Goal: Transaction & Acquisition: Purchase product/service

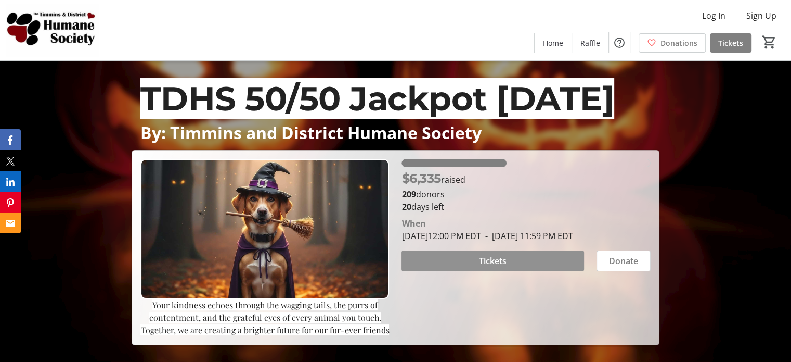
click at [485, 266] on span "Tickets" at bounding box center [493, 260] width 28 height 12
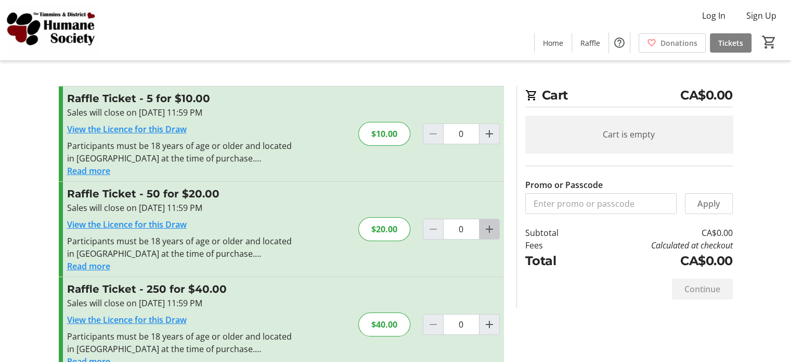
click at [486, 226] on mat-icon "Increment by one" at bounding box center [489, 229] width 12 height 12
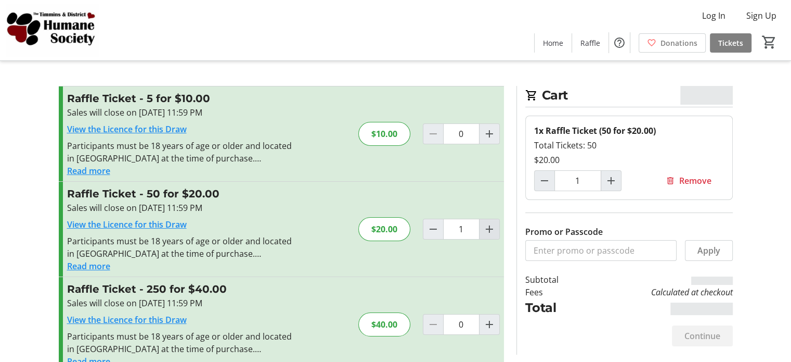
click at [486, 226] on mat-icon "Increment by one" at bounding box center [489, 229] width 12 height 12
type input "2"
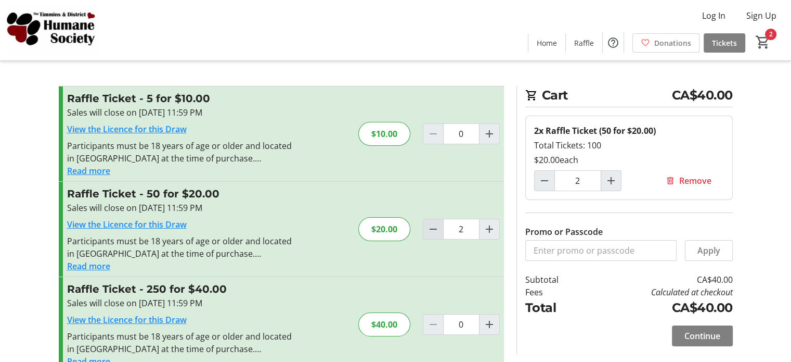
click at [432, 228] on mat-icon "Decrement by one" at bounding box center [433, 229] width 12 height 12
type input "0"
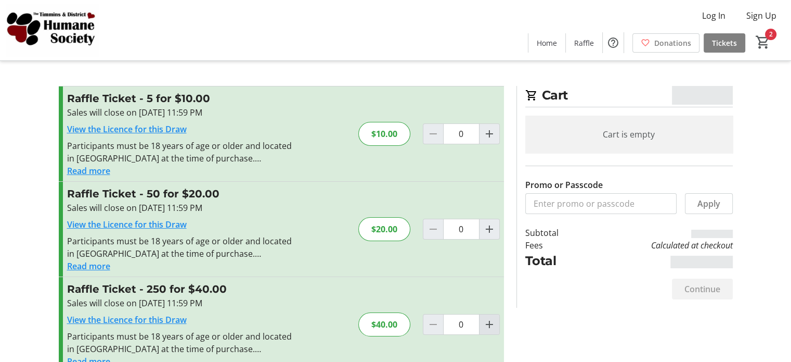
click at [490, 320] on mat-icon "Increment by one" at bounding box center [489, 324] width 12 height 12
type input "1"
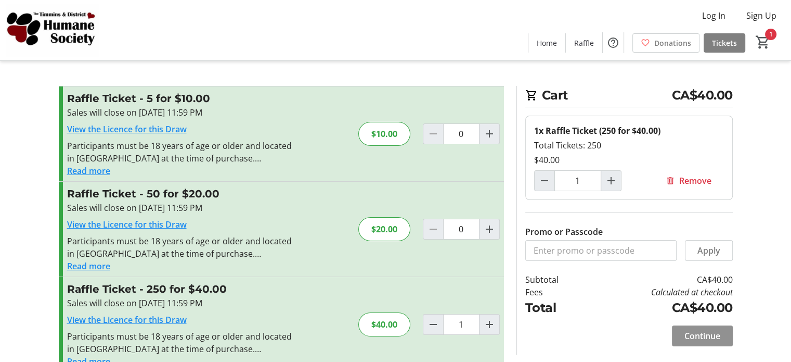
click at [698, 332] on span "Continue" at bounding box center [703, 335] width 36 height 12
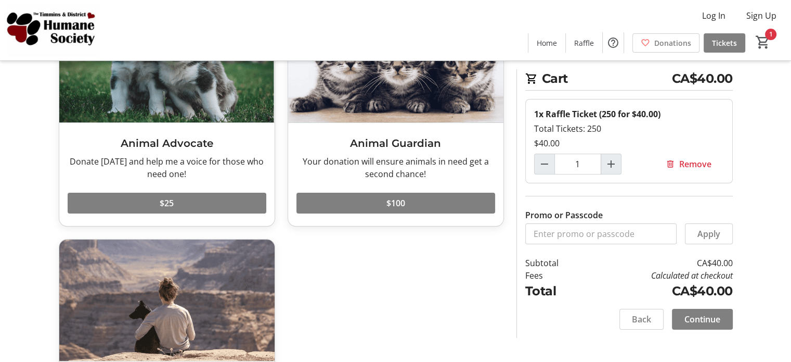
scroll to position [79, 0]
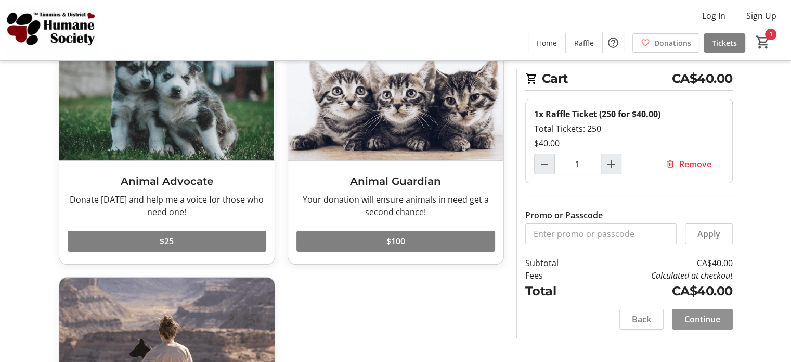
click at [703, 314] on span "Continue" at bounding box center [703, 319] width 36 height 12
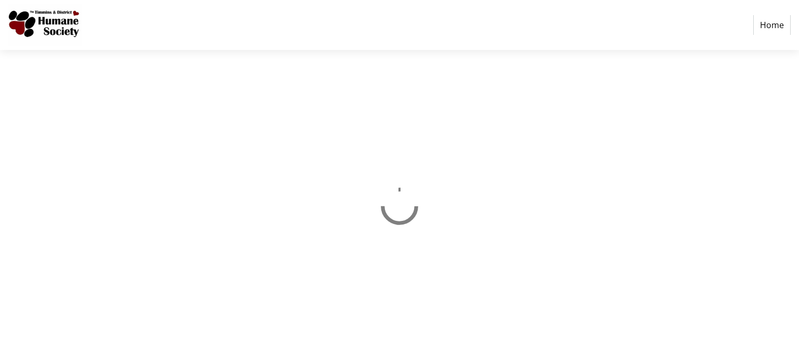
select select "CA"
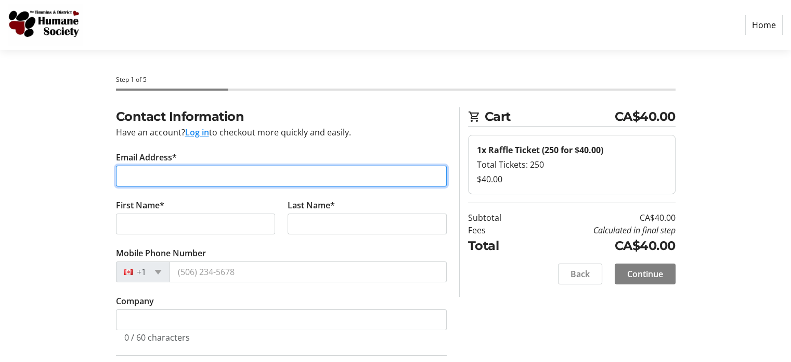
click at [205, 172] on input "Email Address*" at bounding box center [281, 175] width 331 height 21
type input "[EMAIL_ADDRESS][DOMAIN_NAME]"
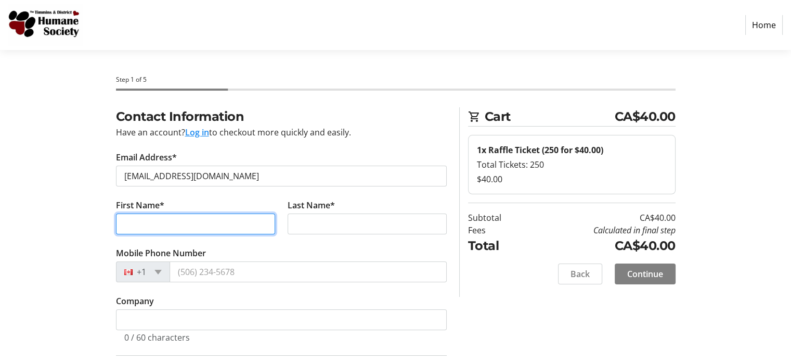
type input "[PERSON_NAME]"
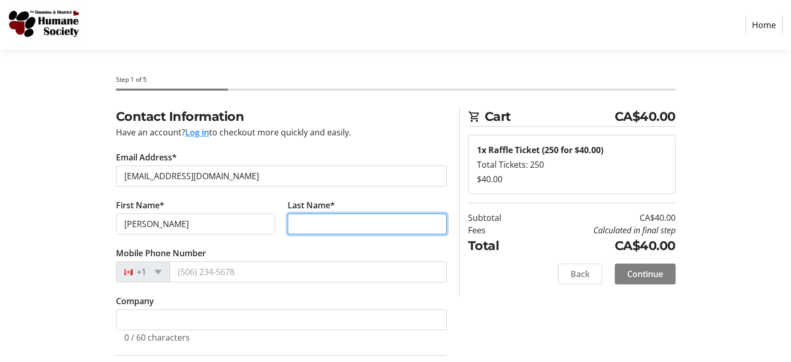
type input "[PERSON_NAME]"
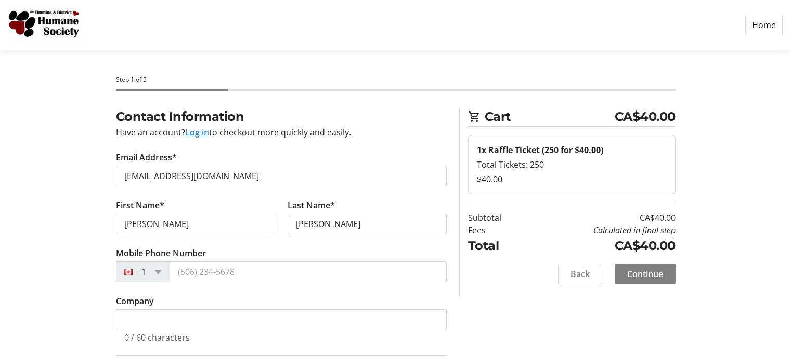
type input "[STREET_ADDRESS][PERSON_NAME]"
type input "South Porcupine"
select select "ON"
type input "P0N1H0"
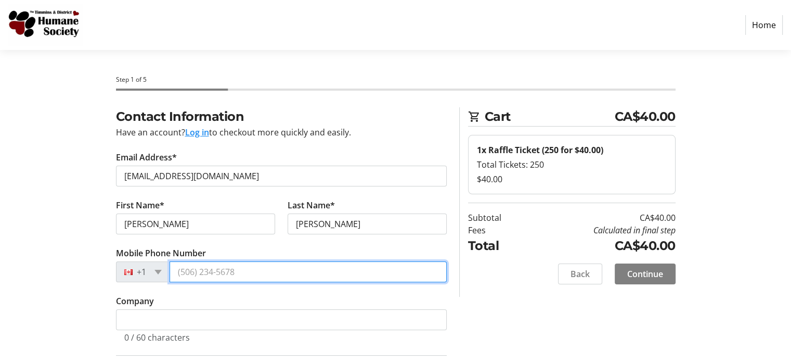
click at [242, 272] on input "Mobile Phone Number" at bounding box center [308, 271] width 277 height 21
type input "[PHONE_NUMBER]"
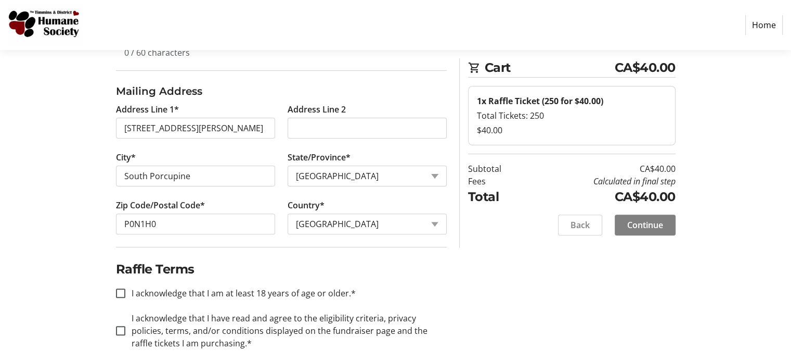
scroll to position [295, 0]
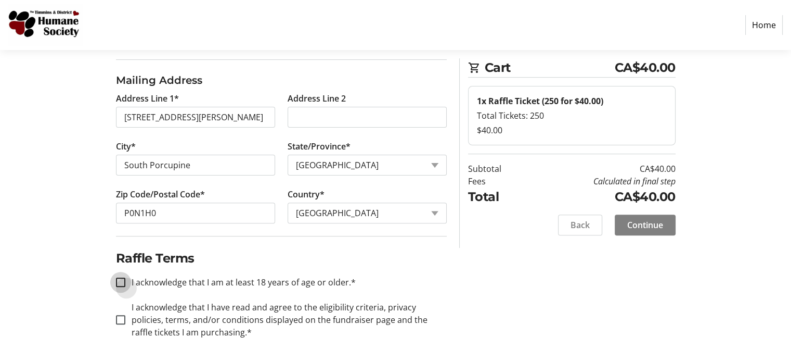
click at [119, 280] on input "I acknowledge that I am at least 18 years of age or older.*" at bounding box center [120, 281] width 9 height 9
checkbox input "true"
click at [119, 315] on input "I acknowledge that I have read and agree to the eligibility criteria, privacy p…" at bounding box center [120, 319] width 9 height 9
checkbox input "true"
click at [643, 228] on span "Continue" at bounding box center [645, 224] width 36 height 12
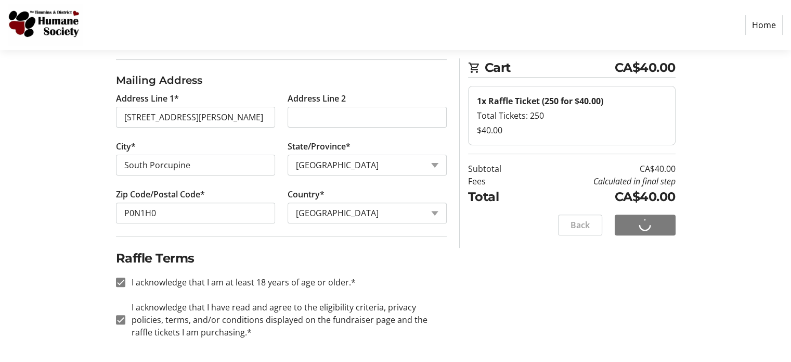
scroll to position [0, 0]
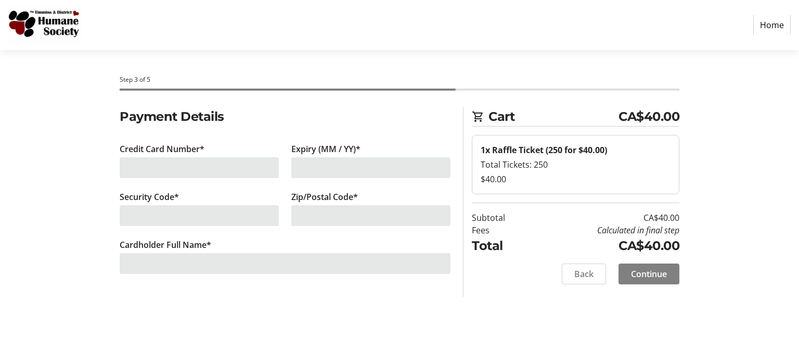
click at [196, 163] on div at bounding box center [199, 167] width 159 height 21
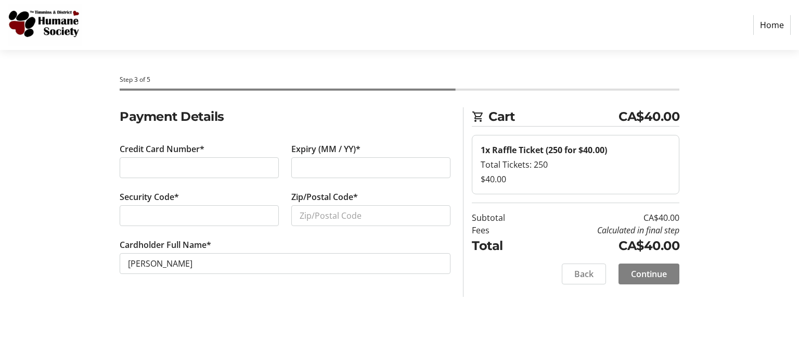
click at [149, 156] on div "Credit Card Number*" at bounding box center [199, 167] width 172 height 48
click at [336, 203] on tr-form-field "Zip/Postal Code*" at bounding box center [370, 214] width 159 height 48
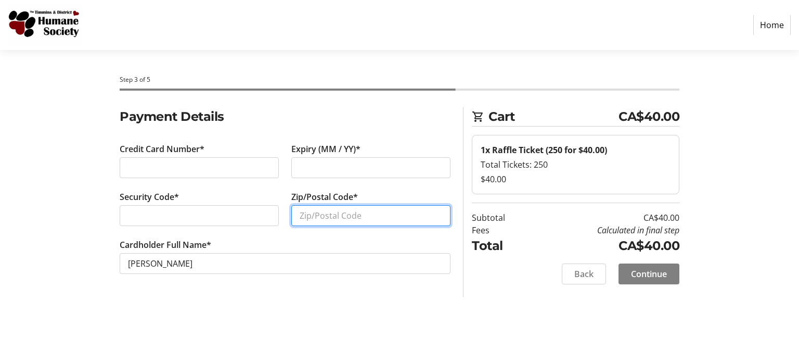
click at [334, 210] on input "Zip/Postal Code*" at bounding box center [370, 215] width 159 height 21
type input "P0N 1H0"
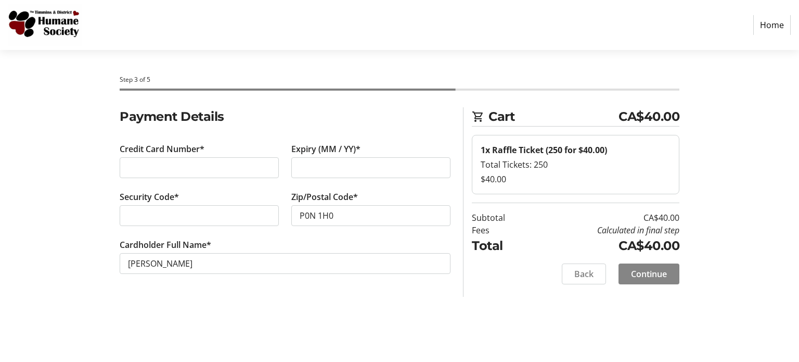
click at [650, 274] on span "Continue" at bounding box center [649, 273] width 36 height 12
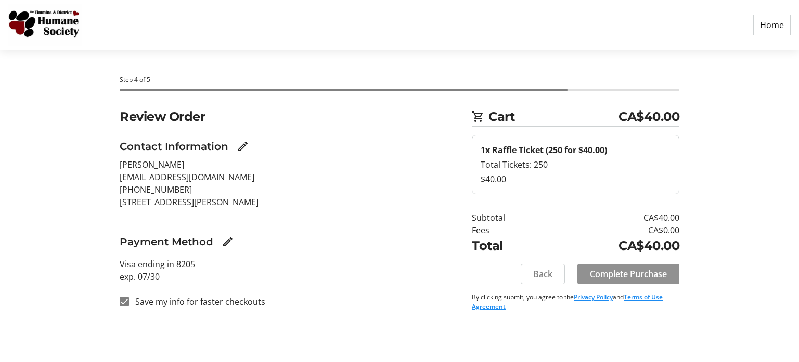
click at [621, 268] on span "Complete Purchase" at bounding box center [628, 273] width 77 height 12
